Goal: Information Seeking & Learning: Learn about a topic

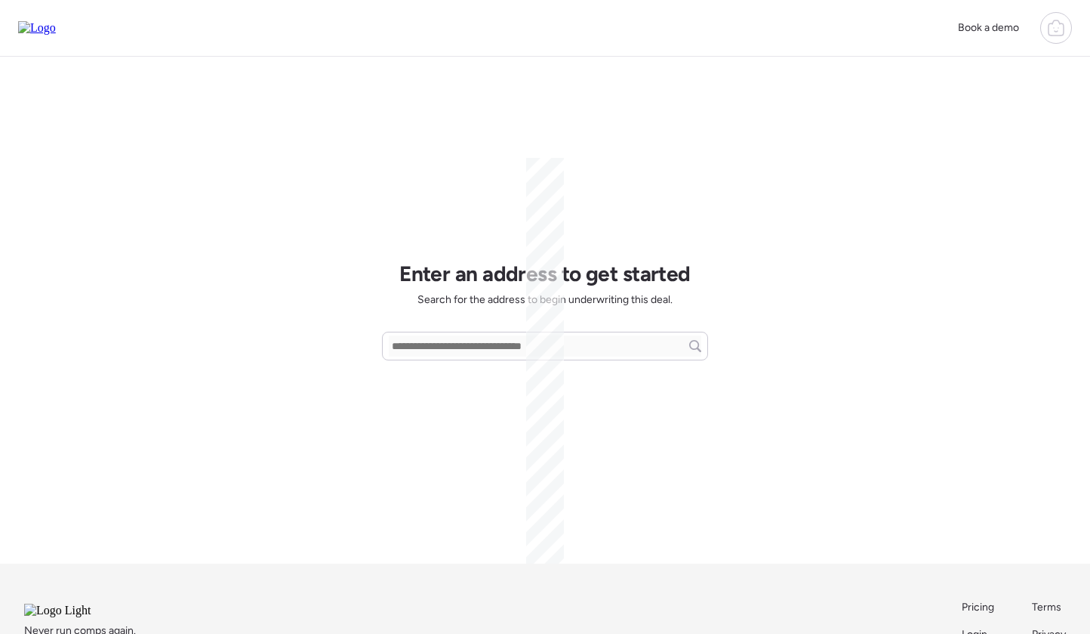
click at [1056, 37] on icon at bounding box center [1056, 28] width 18 height 18
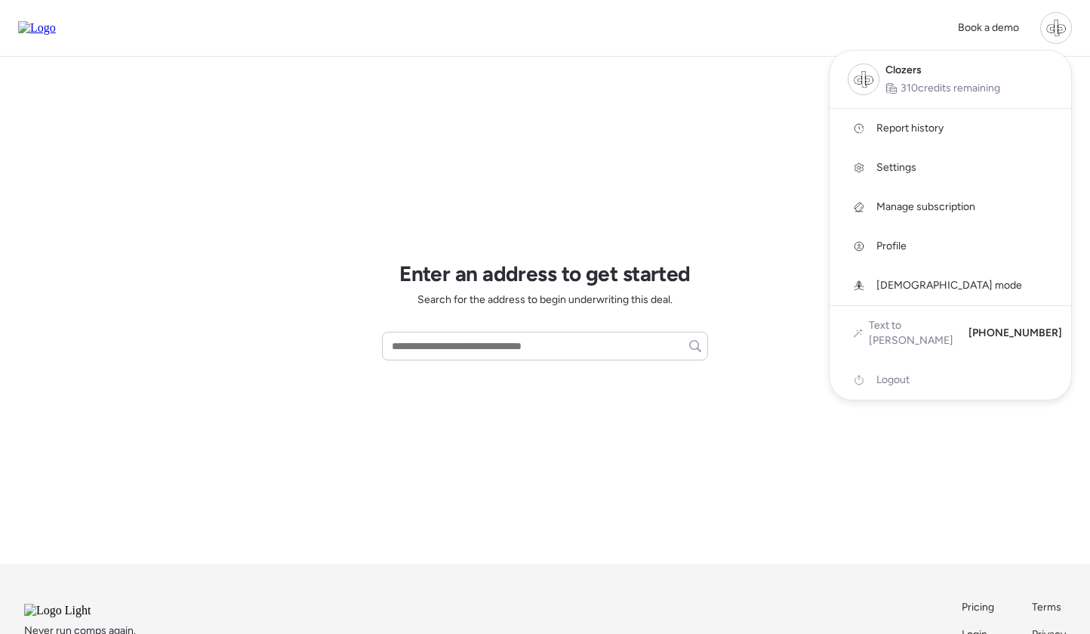
click at [924, 116] on link "Report history" at bounding box center [951, 128] width 242 height 39
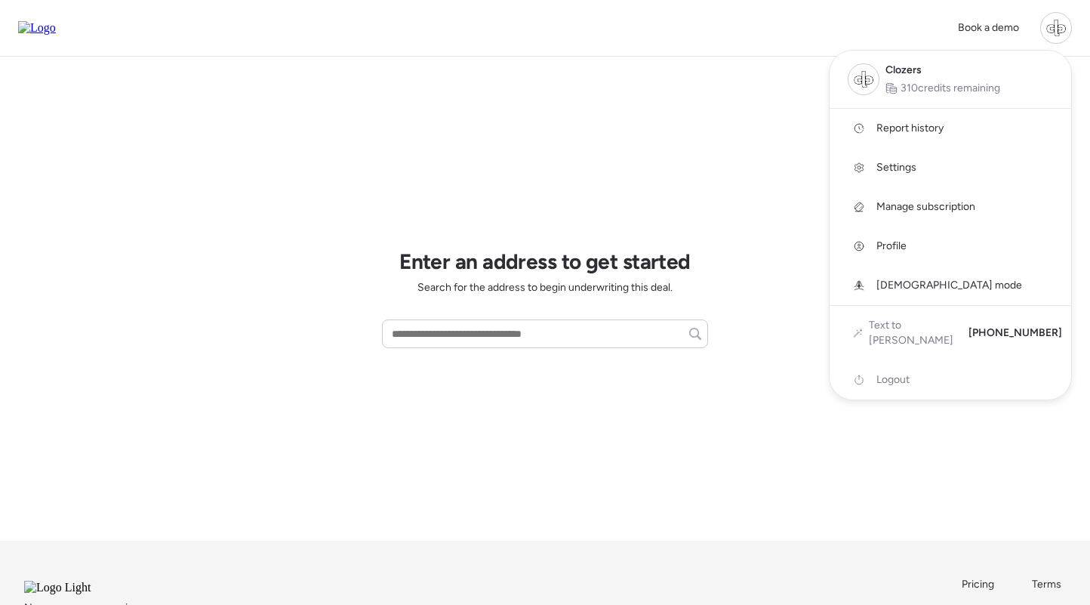
click at [897, 129] on span "Report history" at bounding box center [910, 128] width 67 height 15
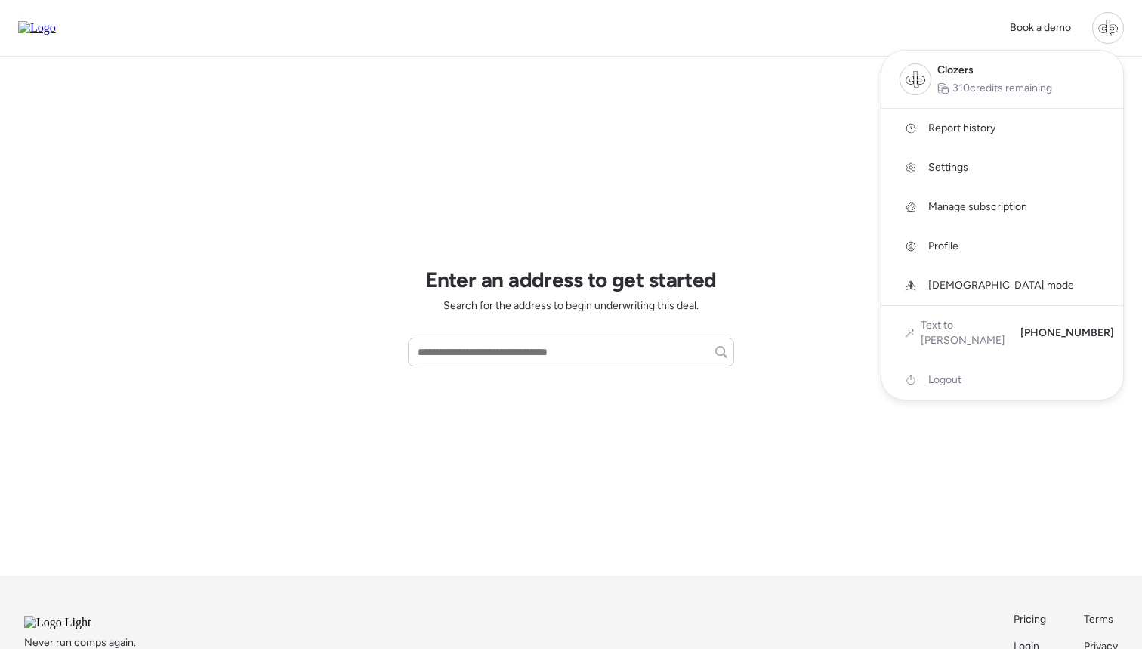
click at [553, 34] on div "Book a demo Clozers 310 credits remaining Report history Settings Manage subscr…" at bounding box center [571, 28] width 1106 height 32
click at [656, 214] on div at bounding box center [571, 282] width 1142 height 649
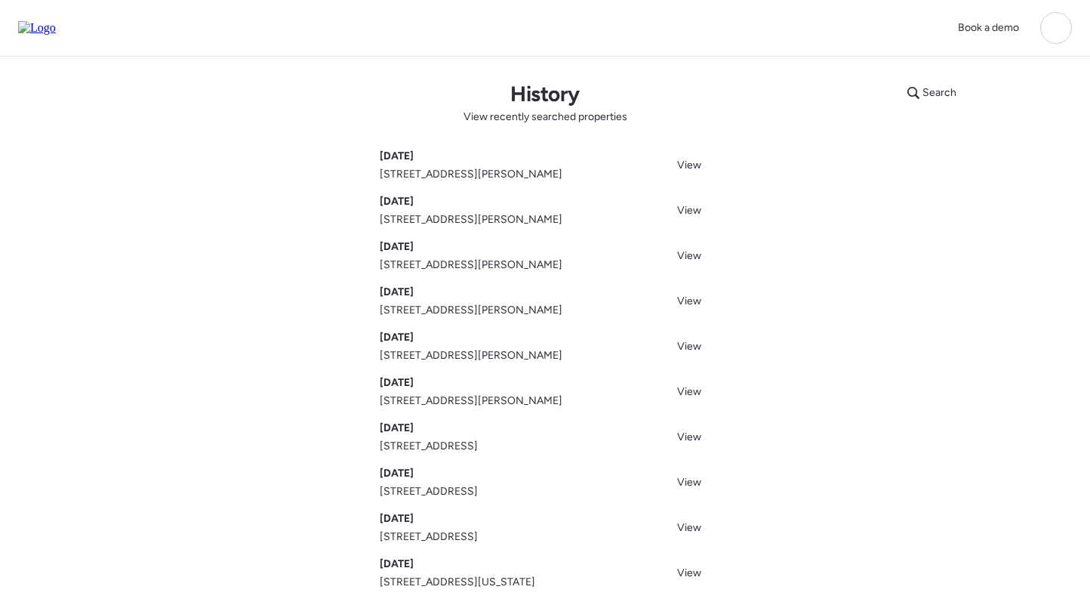
scroll to position [225, 0]
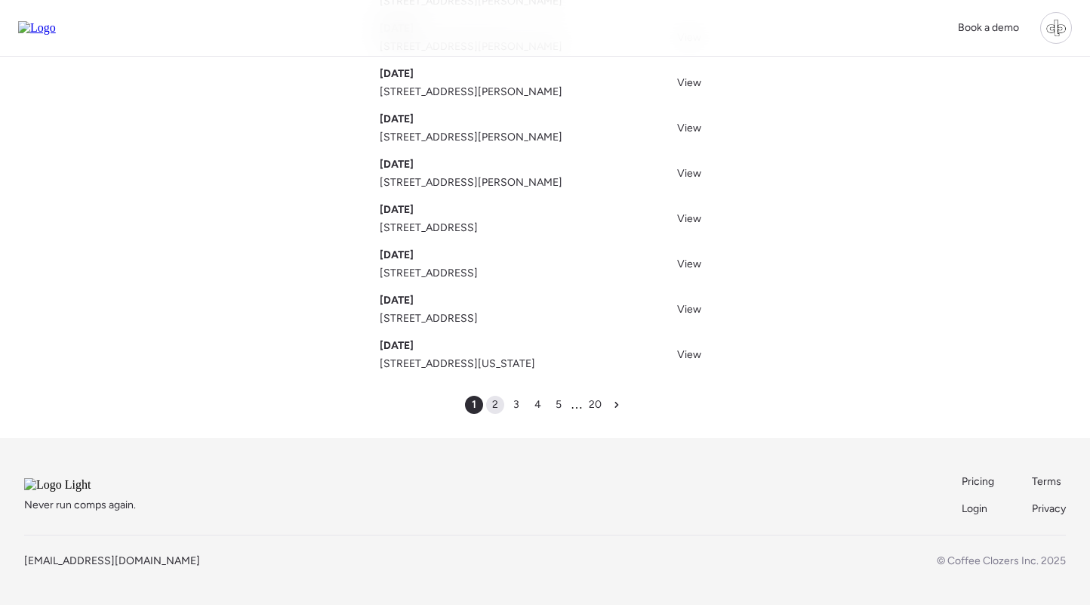
click at [497, 399] on span "2" at bounding box center [495, 404] width 6 height 15
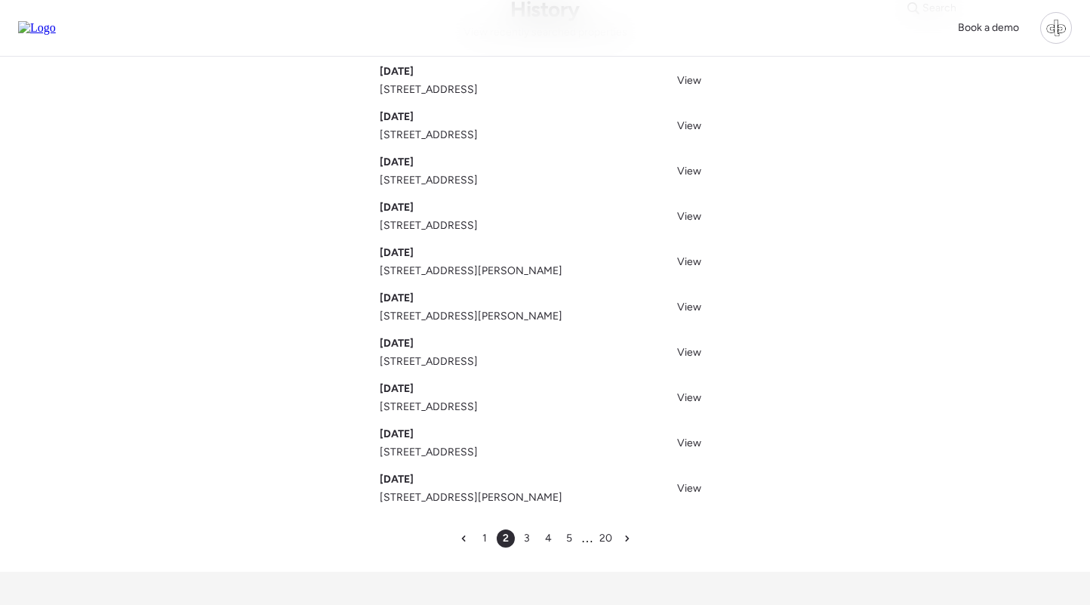
scroll to position [94, 0]
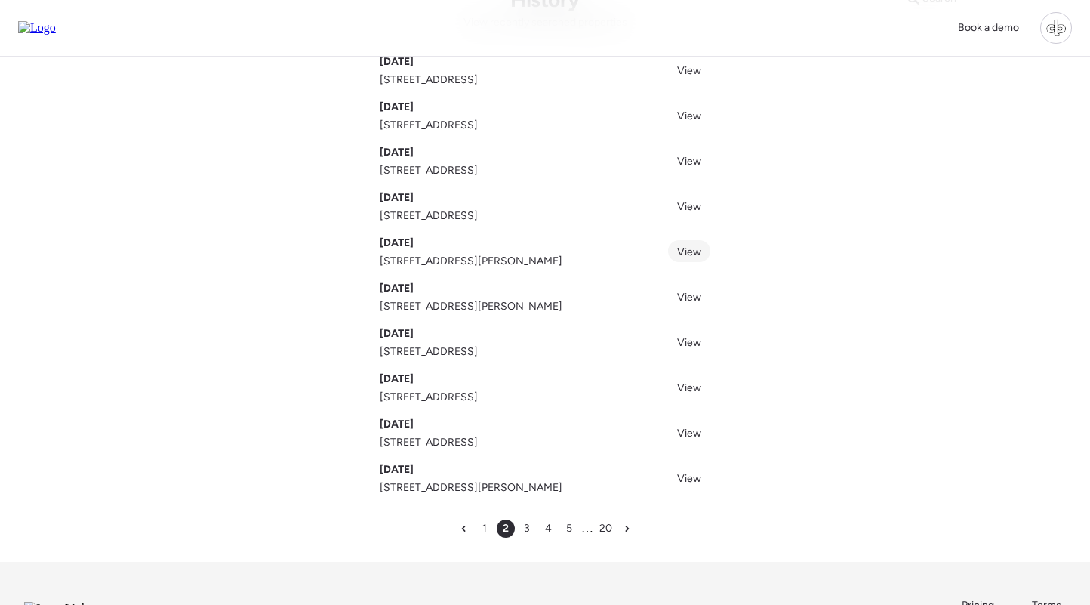
click at [690, 253] on span "View" at bounding box center [689, 251] width 24 height 13
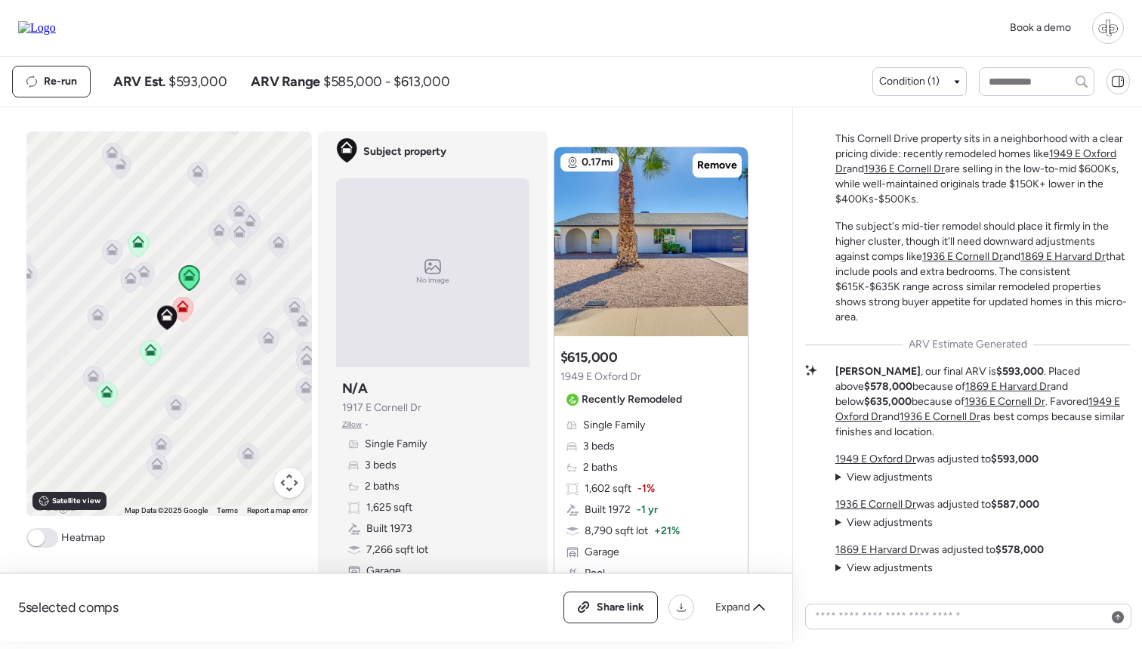
scroll to position [23, 0]
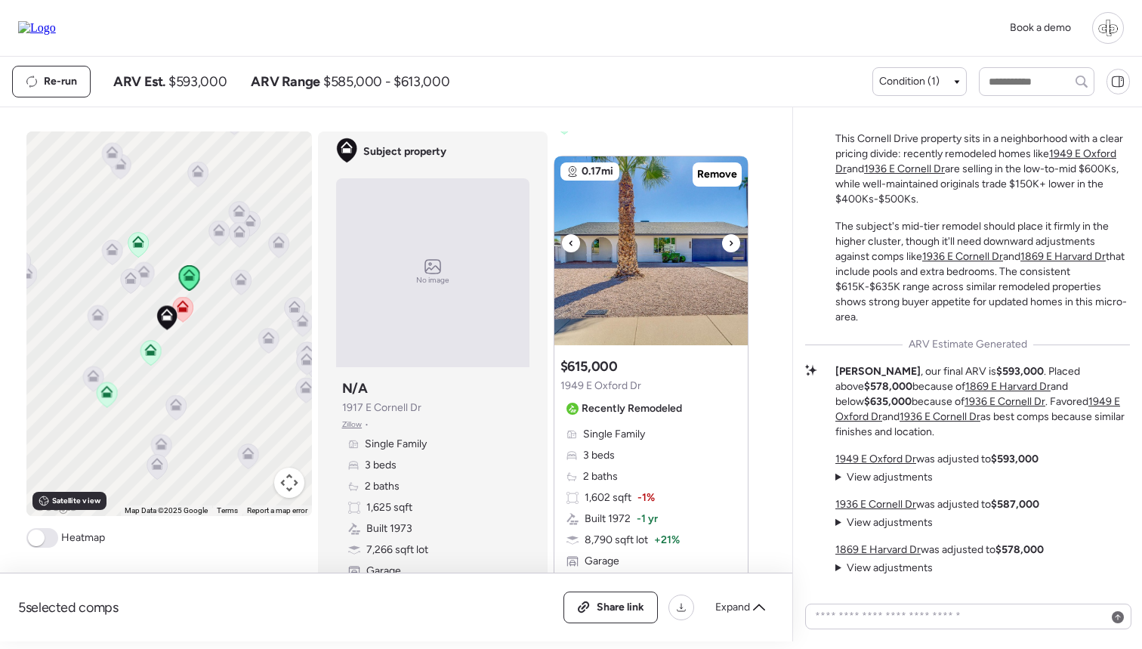
click at [667, 236] on img at bounding box center [650, 250] width 193 height 189
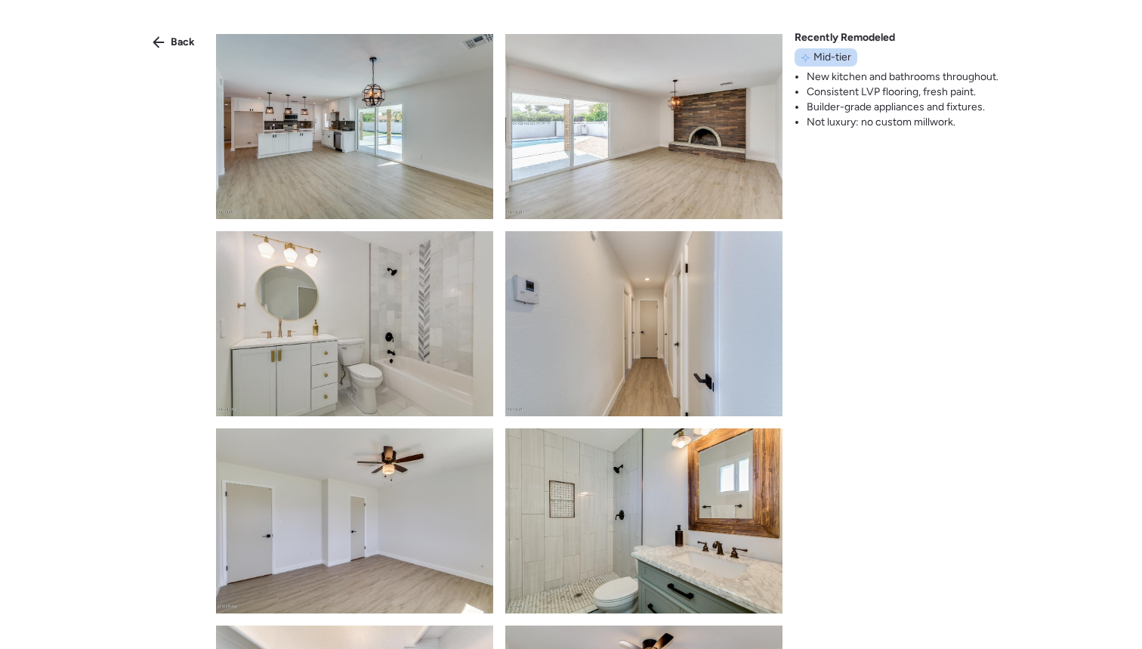
scroll to position [572, 0]
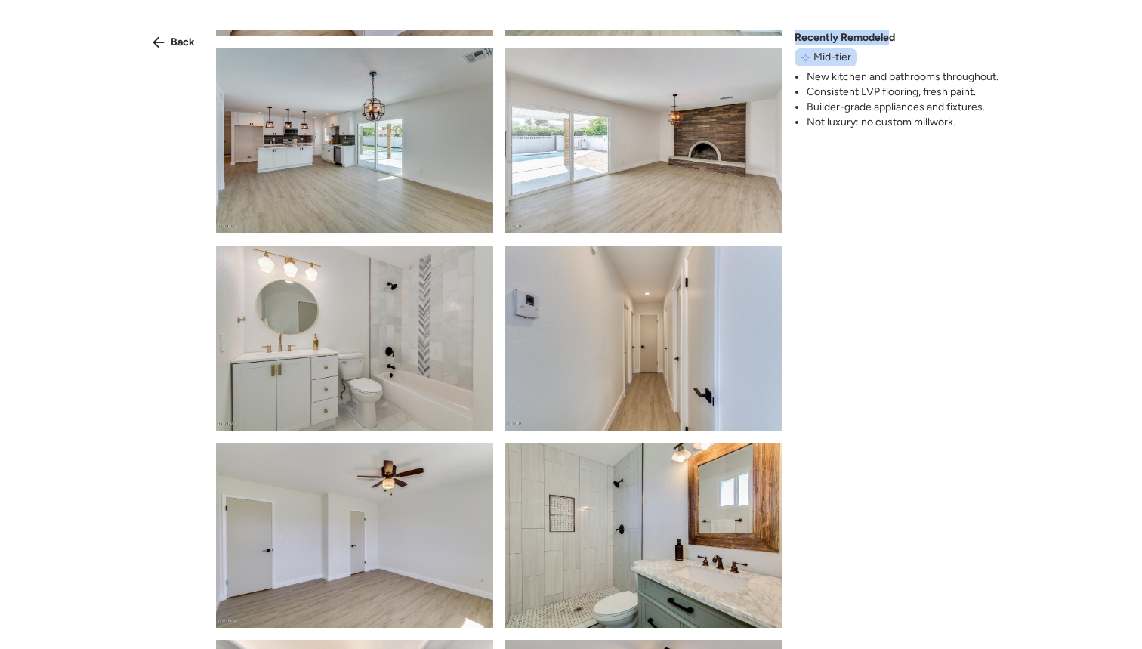
drag, startPoint x: 797, startPoint y: 35, endPoint x: 890, endPoint y: 33, distance: 93.6
click at [890, 33] on span "Recently Remodeled" at bounding box center [844, 37] width 100 height 15
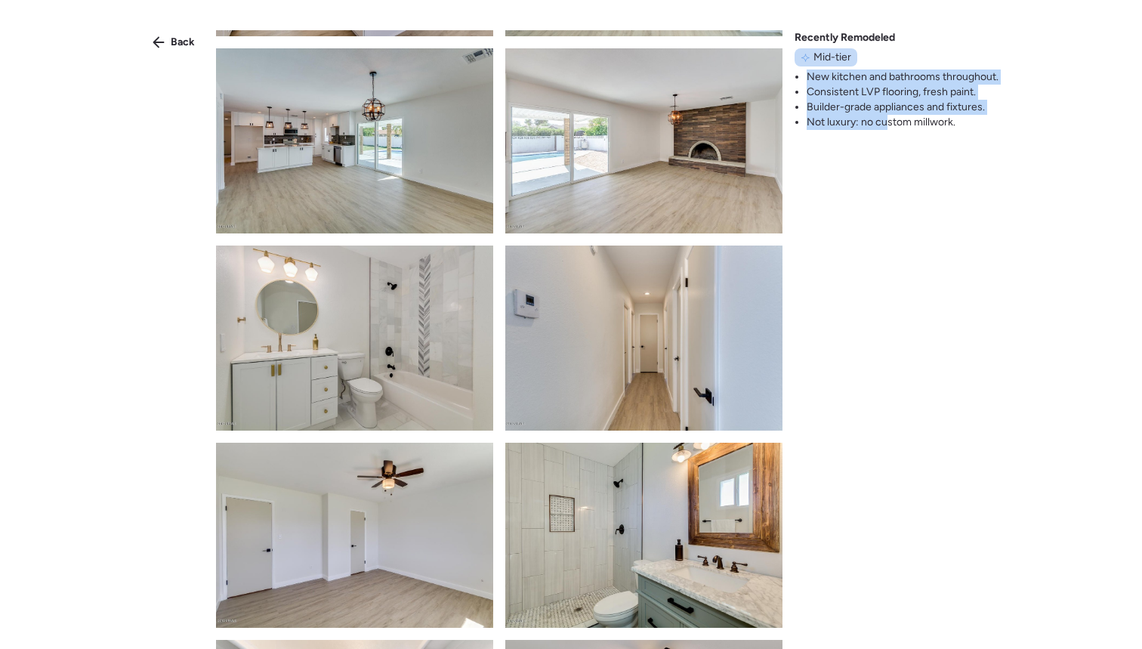
drag, startPoint x: 810, startPoint y: 77, endPoint x: 889, endPoint y: 127, distance: 93.7
click at [889, 127] on ul "New kitchen and bathrooms throughout. Consistent LVP flooring, fresh paint. Bui…" at bounding box center [896, 99] width 204 height 60
click at [889, 127] on li "Not luxury: no custom millwork." at bounding box center [902, 122] width 192 height 15
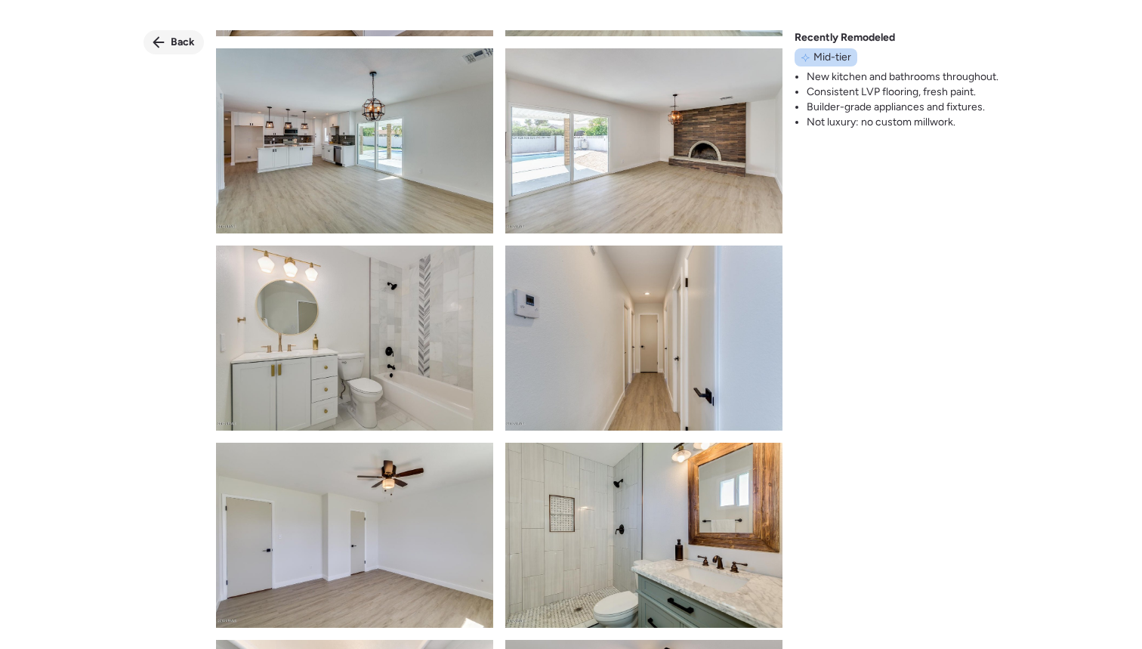
click at [162, 39] on icon at bounding box center [159, 42] width 12 height 12
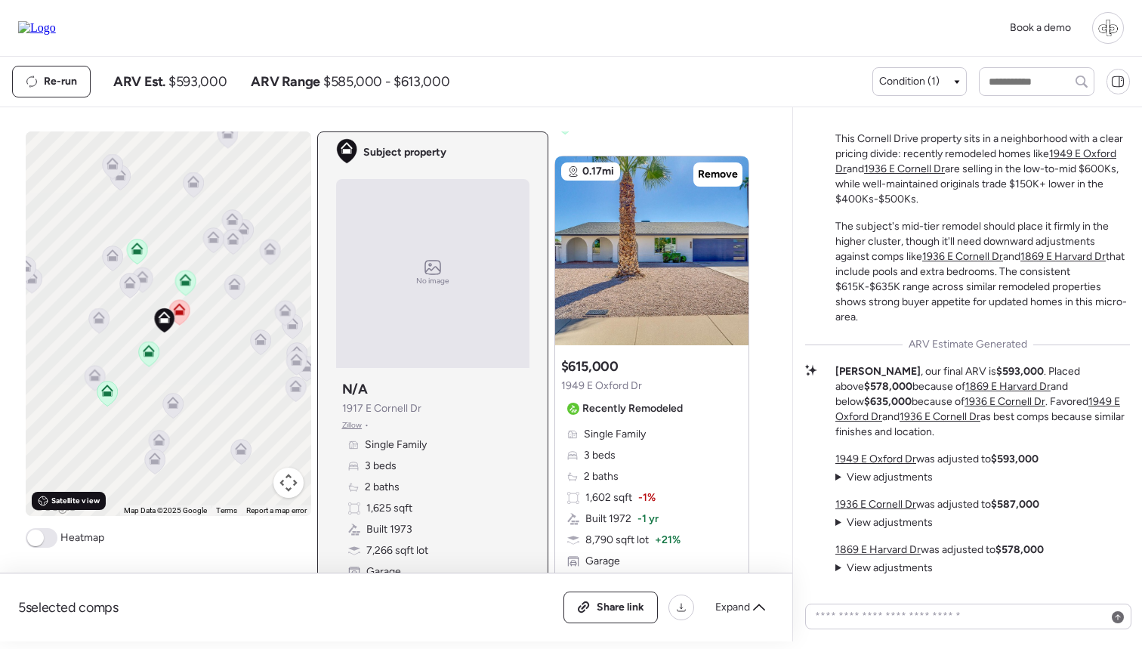
click at [82, 504] on span "Satellite view" at bounding box center [75, 501] width 48 height 12
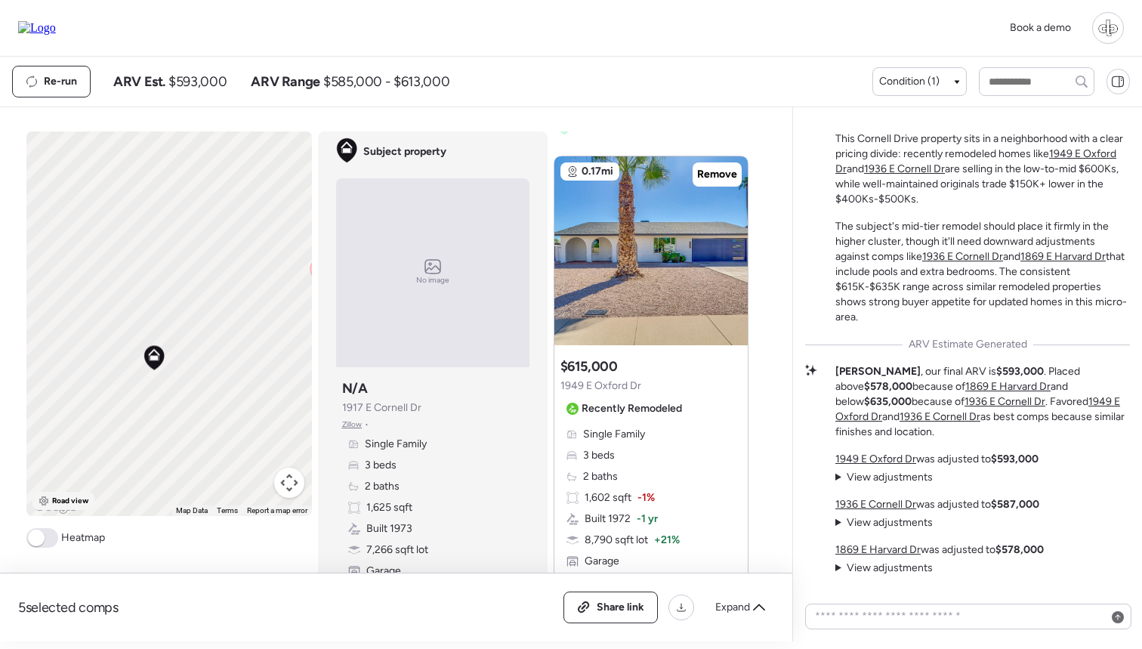
click at [57, 505] on span "Road view" at bounding box center [70, 501] width 37 height 12
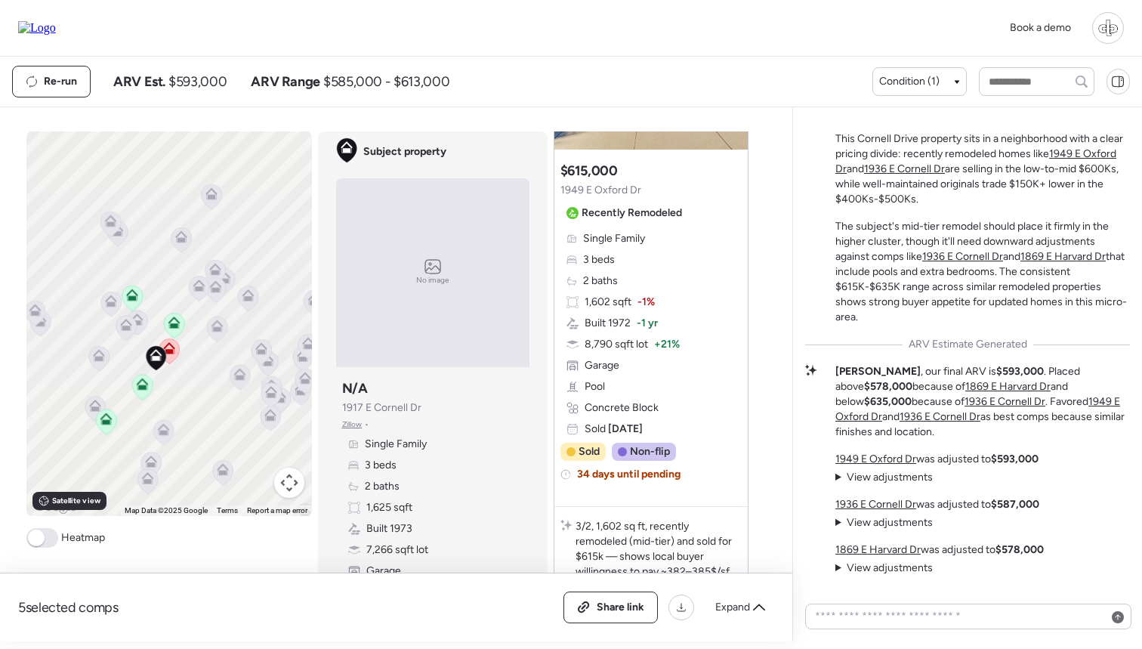
scroll to position [-118, 0]
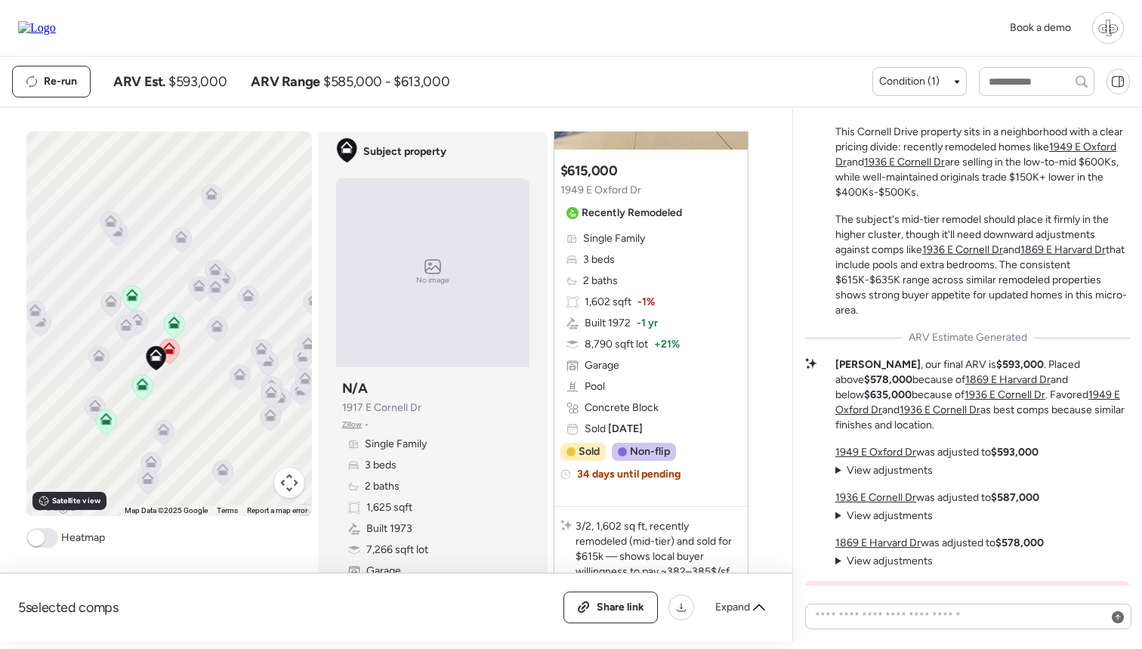
click at [880, 473] on span "View adjustments" at bounding box center [890, 470] width 86 height 13
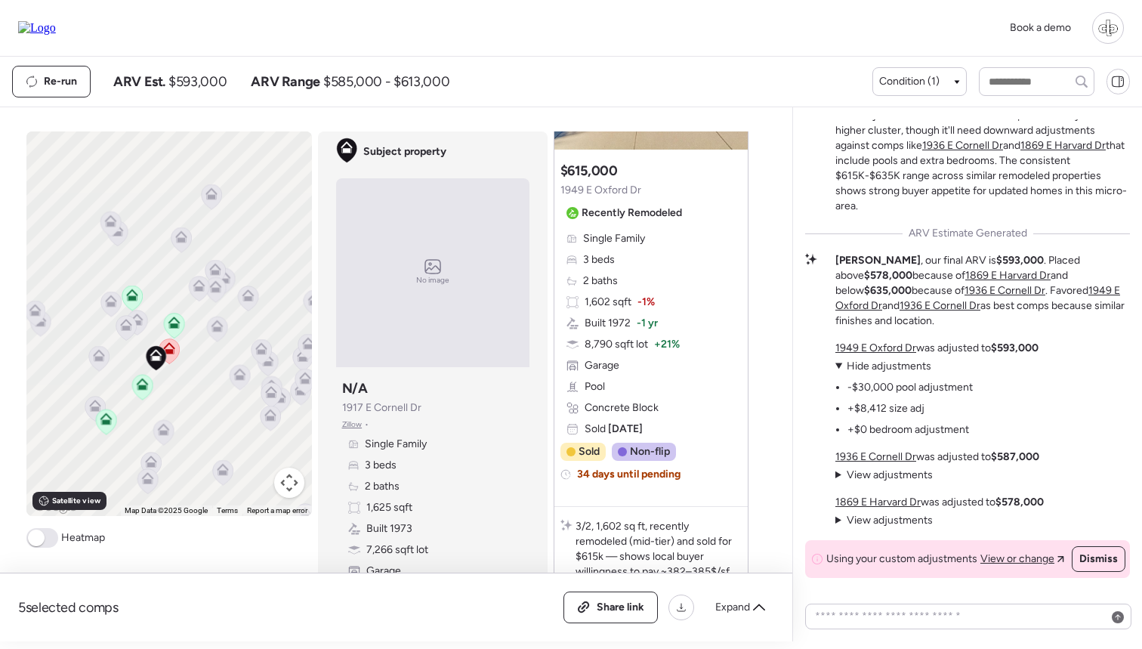
scroll to position [-73, 0]
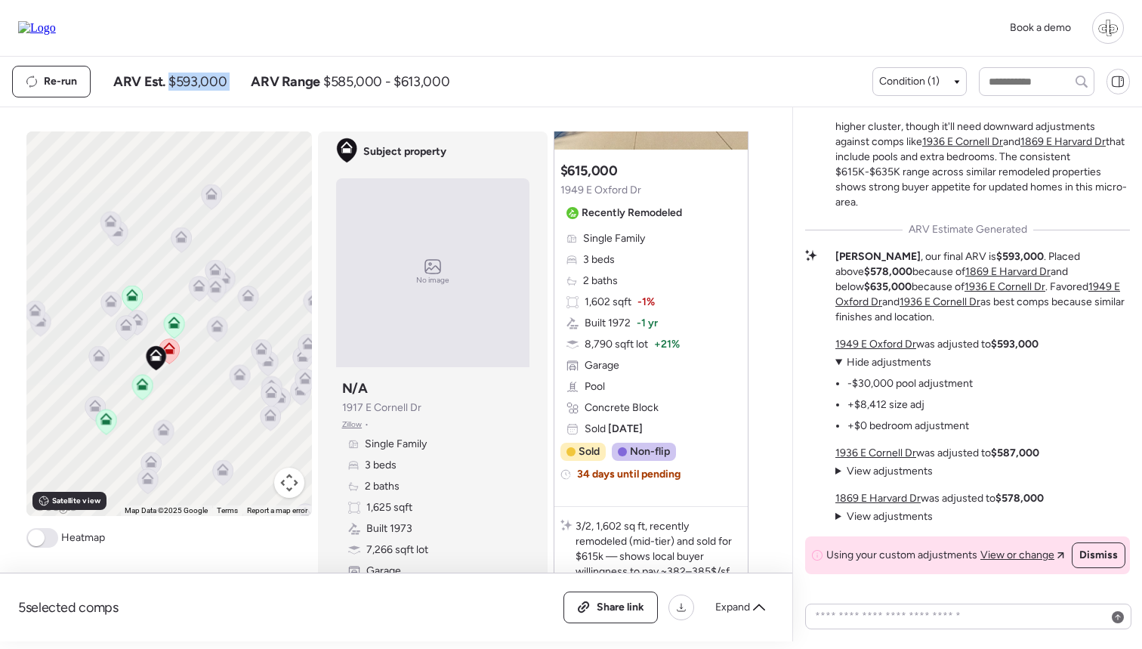
drag, startPoint x: 165, startPoint y: 76, endPoint x: 238, endPoint y: 78, distance: 73.3
click at [238, 78] on div "ARV Est. $593,000 ARV Range $585,000 - $613,000" at bounding box center [281, 81] width 336 height 18
click at [237, 78] on div "ARV Est. $593,000 ARV Range $585,000 - $613,000" at bounding box center [281, 81] width 336 height 18
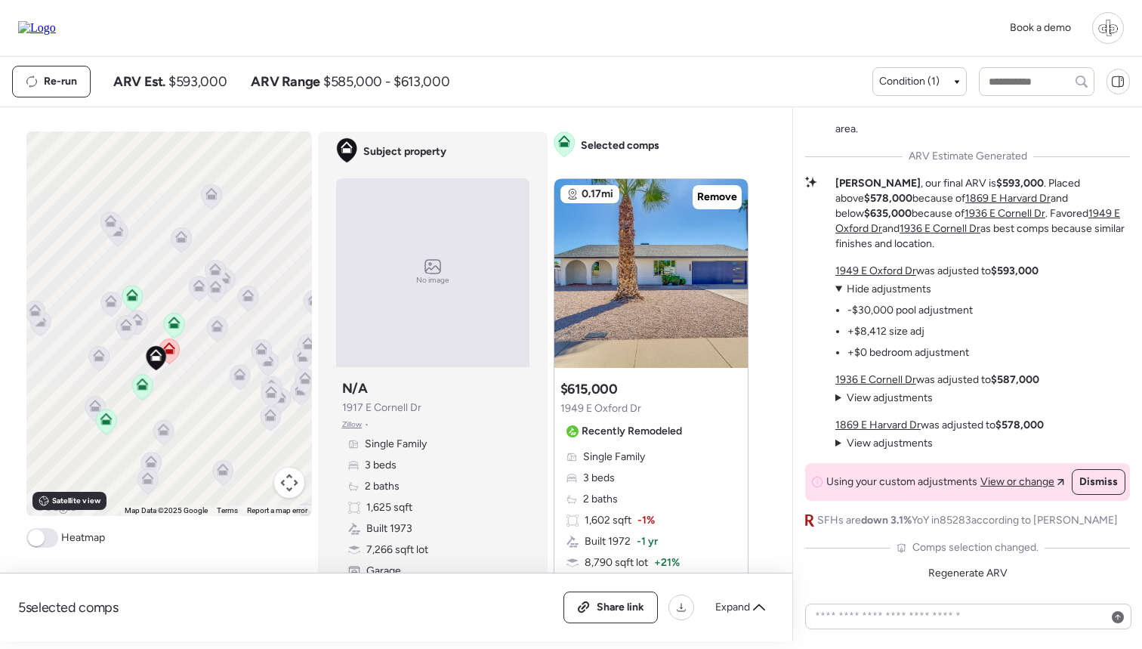
scroll to position [0, 0]
click at [927, 604] on textarea at bounding box center [968, 616] width 313 height 21
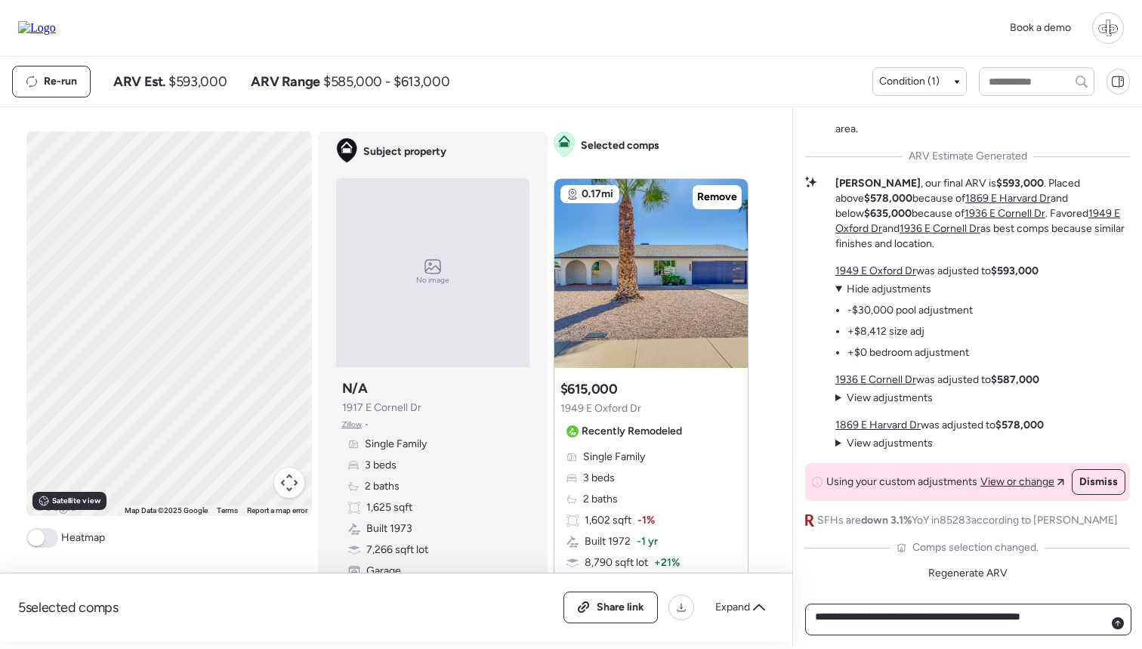
type textarea "**********"
